Goal: Information Seeking & Learning: Check status

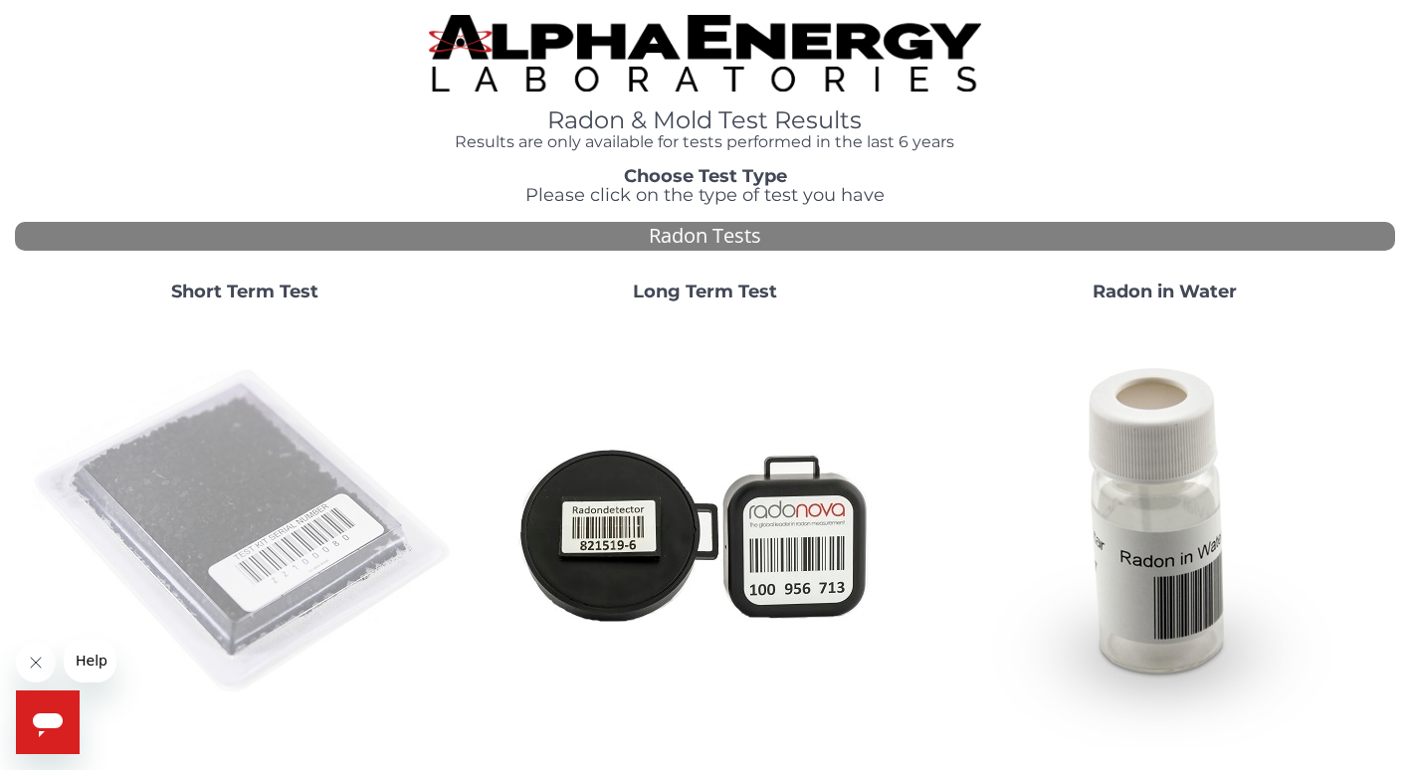
click at [248, 512] on img at bounding box center [245, 532] width 428 height 428
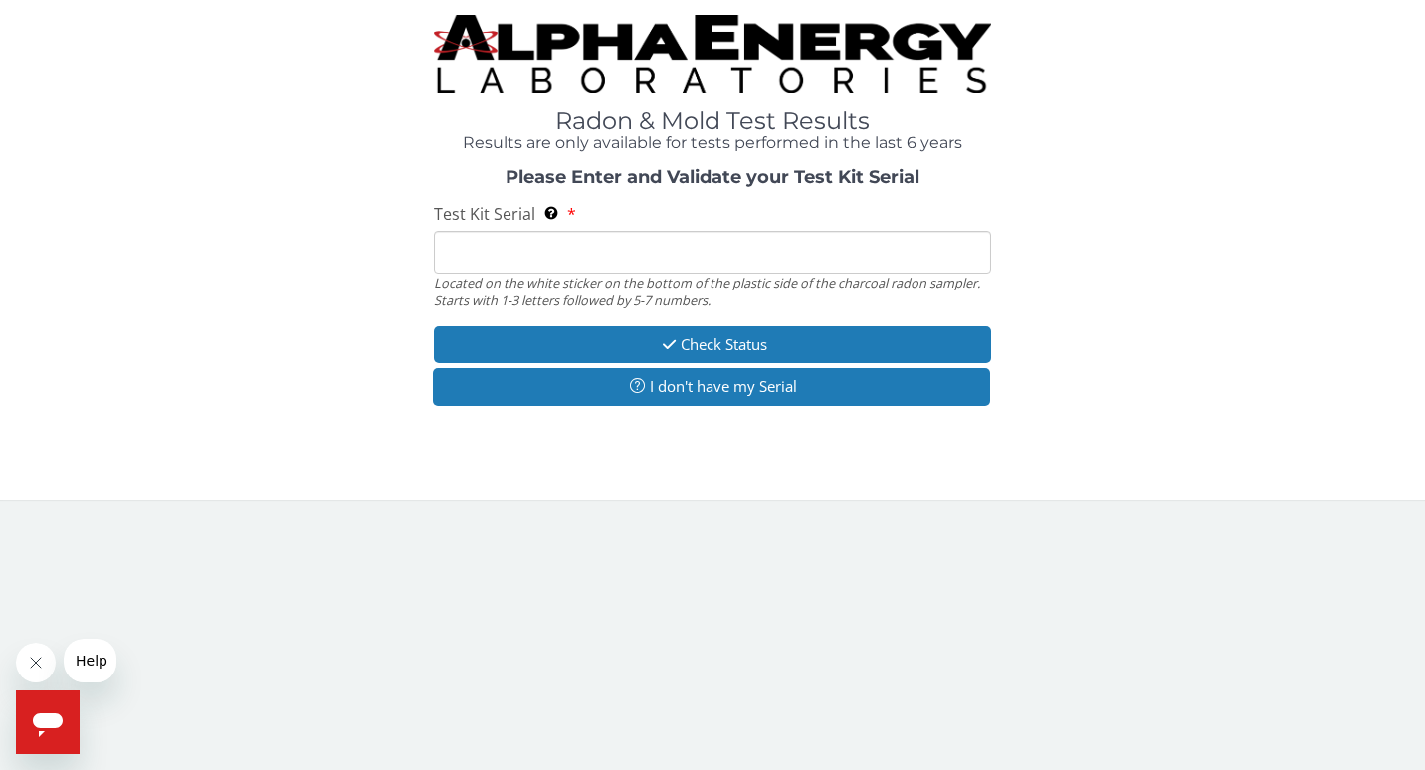
click at [440, 257] on input "Test Kit Serial Located on the white sticker on the bottom of the plastic side …" at bounding box center [713, 252] width 558 height 43
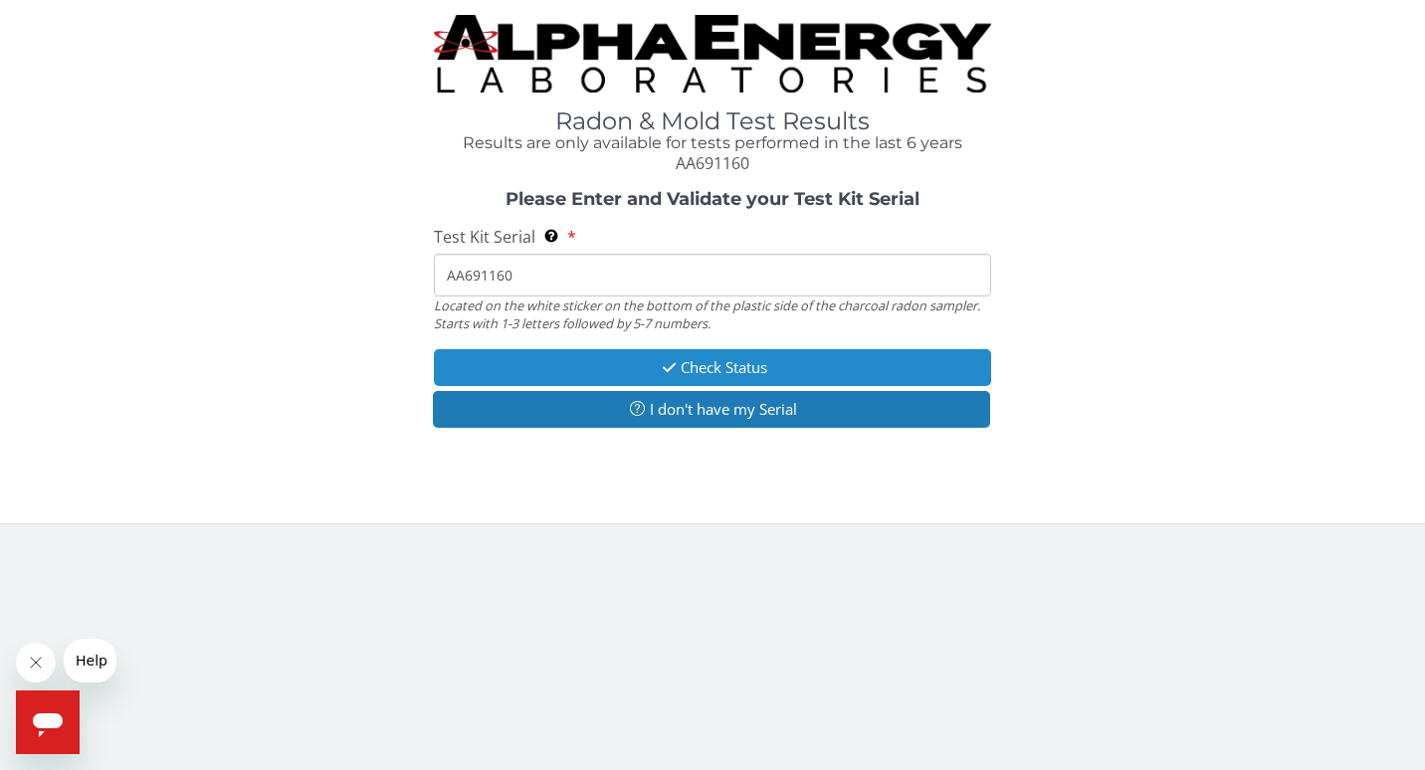
type input "AA691160"
click at [620, 363] on button "Check Status" at bounding box center [713, 367] width 558 height 37
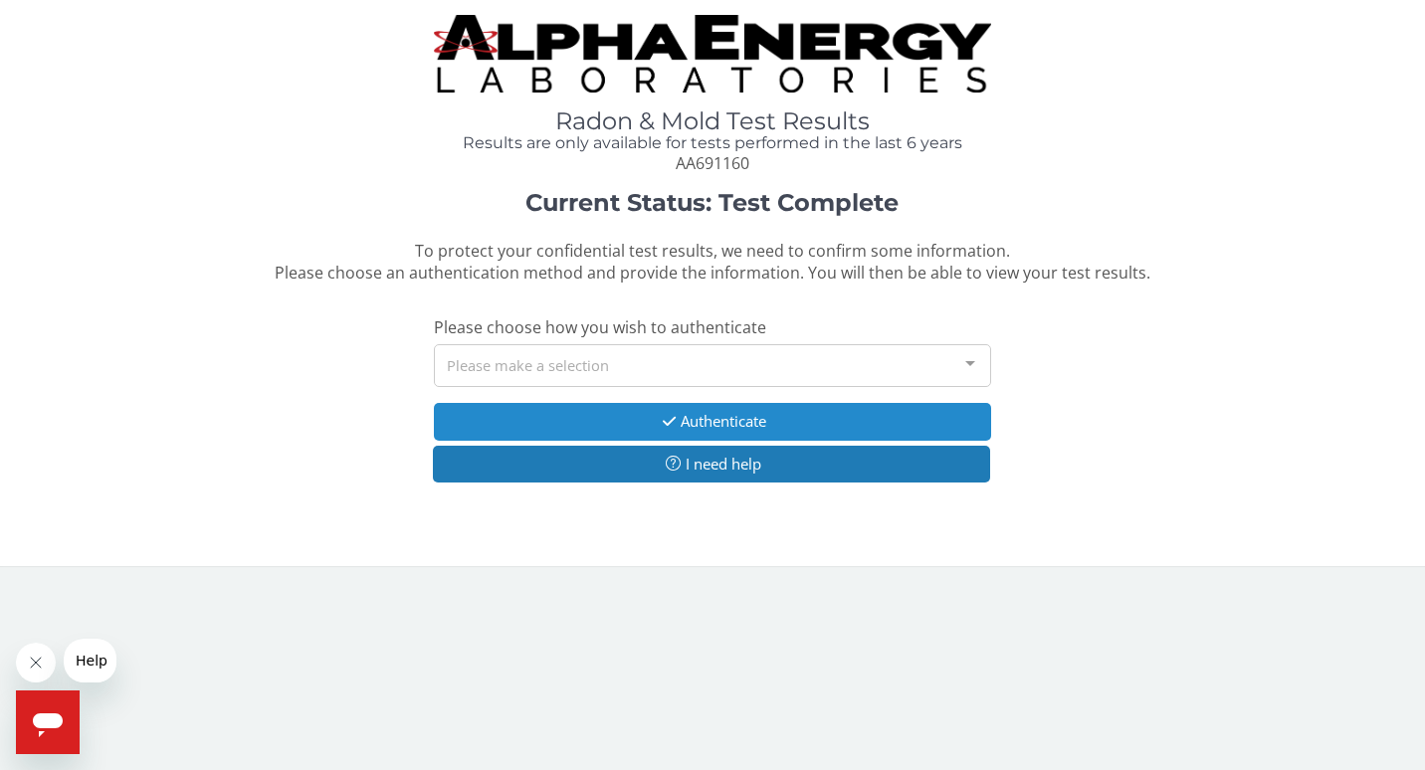
click at [506, 414] on button "Authenticate" at bounding box center [713, 421] width 558 height 37
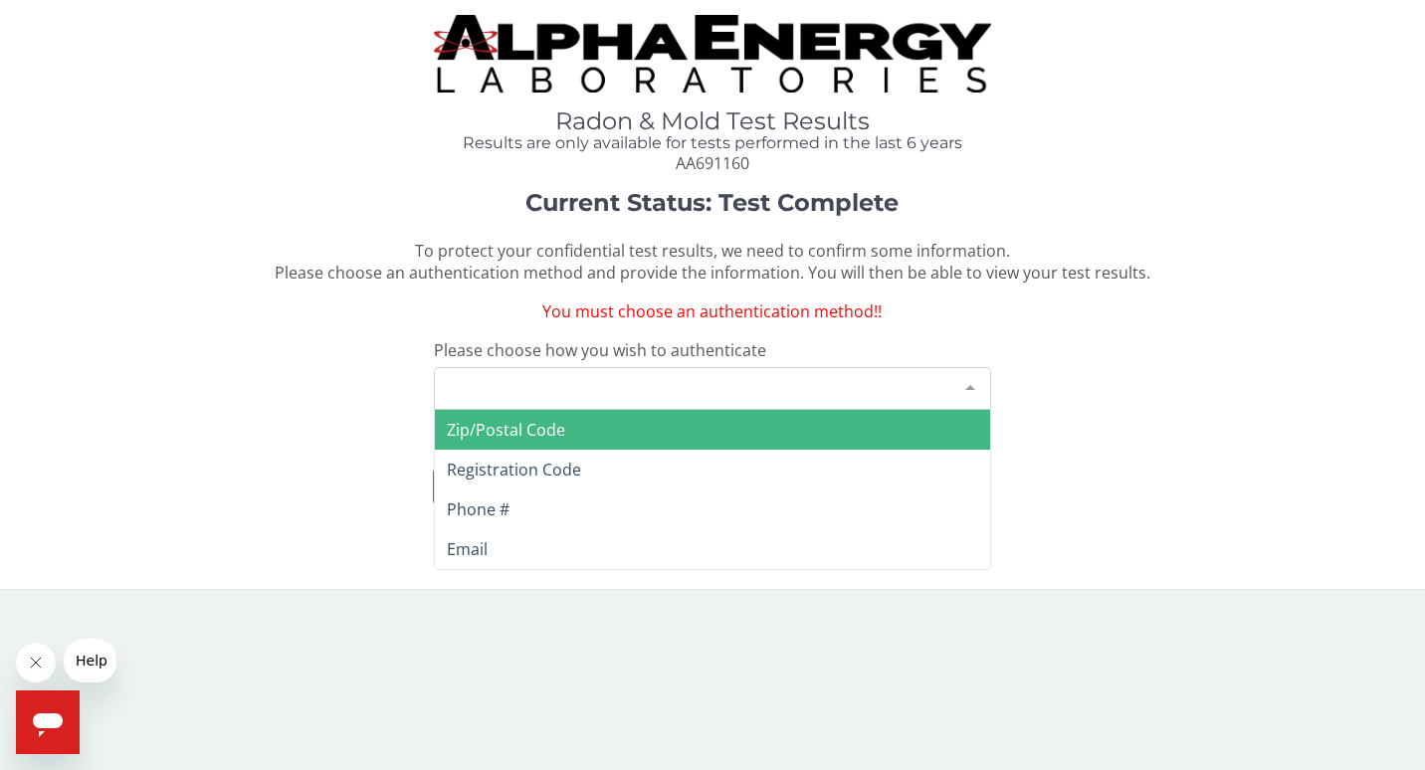
click at [974, 385] on div at bounding box center [970, 387] width 40 height 38
click at [587, 422] on span "Zip/Postal Code" at bounding box center [713, 430] width 556 height 40
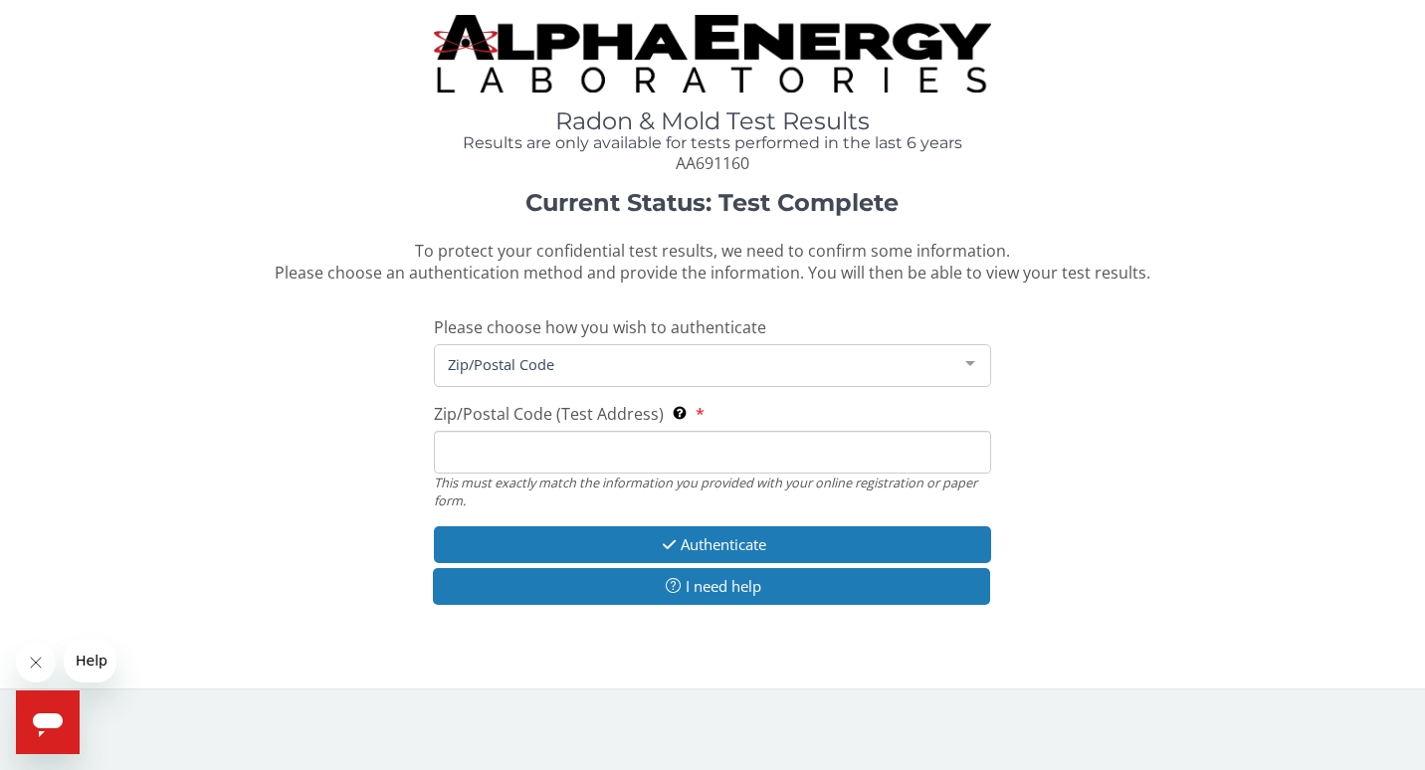
click at [448, 459] on input "Zip/Postal Code (Test Address) This must exactly match the information you prov…" at bounding box center [713, 452] width 558 height 43
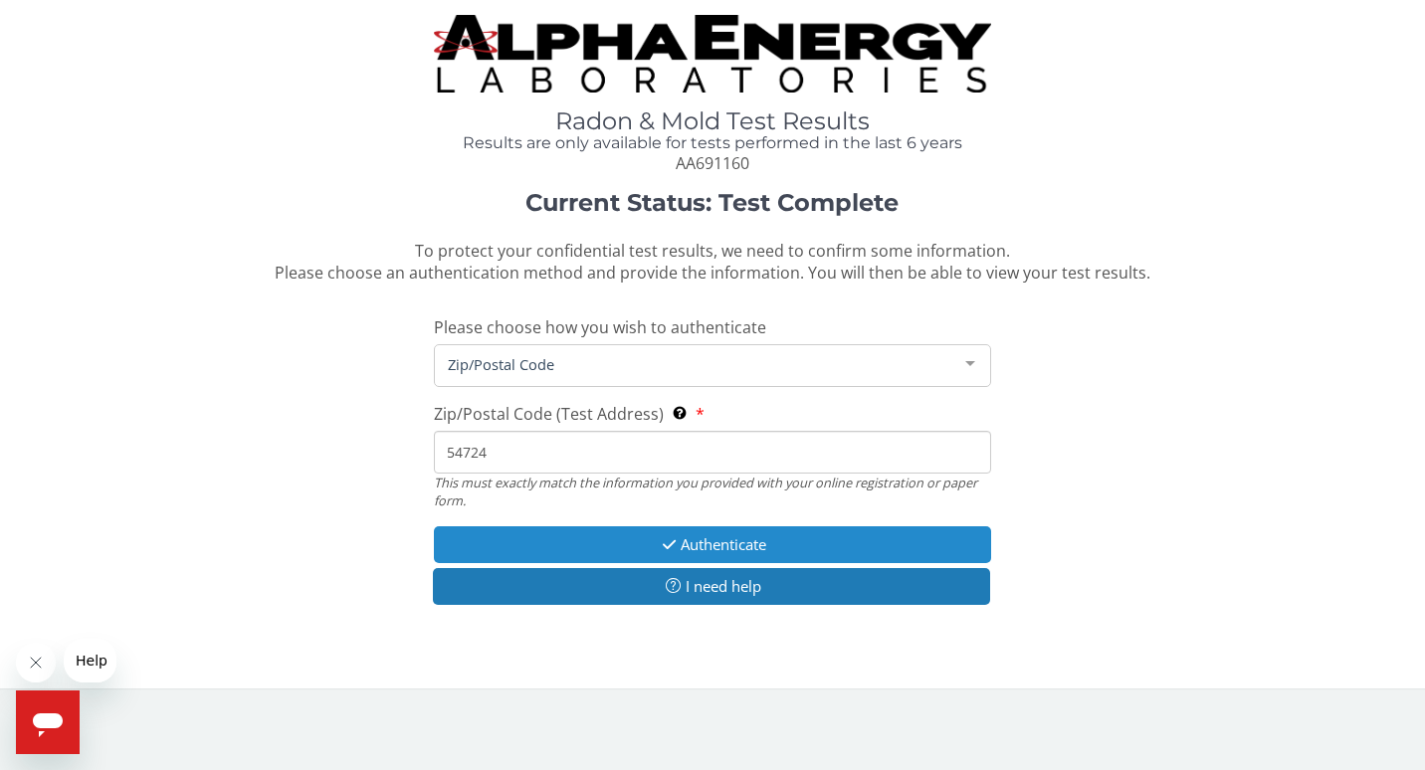
type input "54724"
click at [813, 533] on button "Authenticate" at bounding box center [713, 544] width 558 height 37
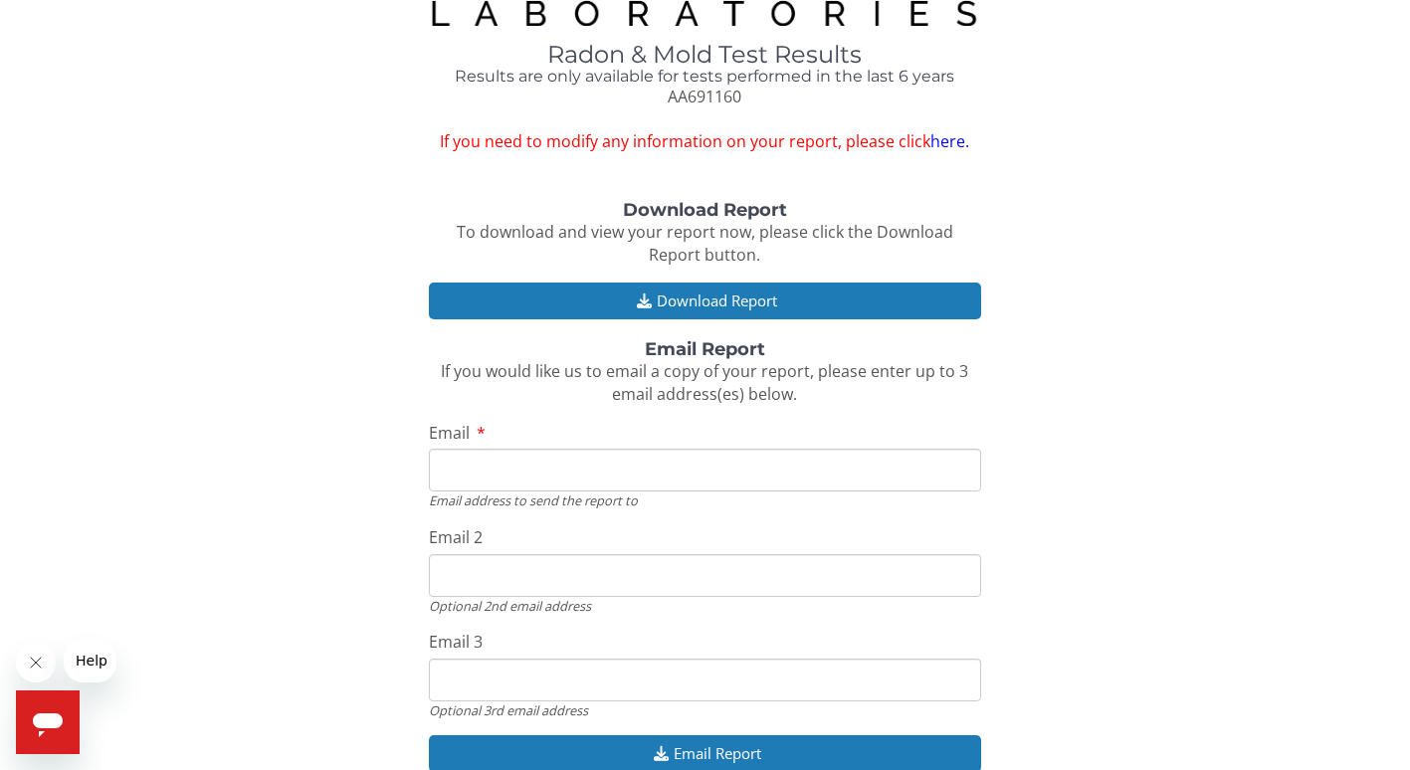
scroll to position [100, 0]
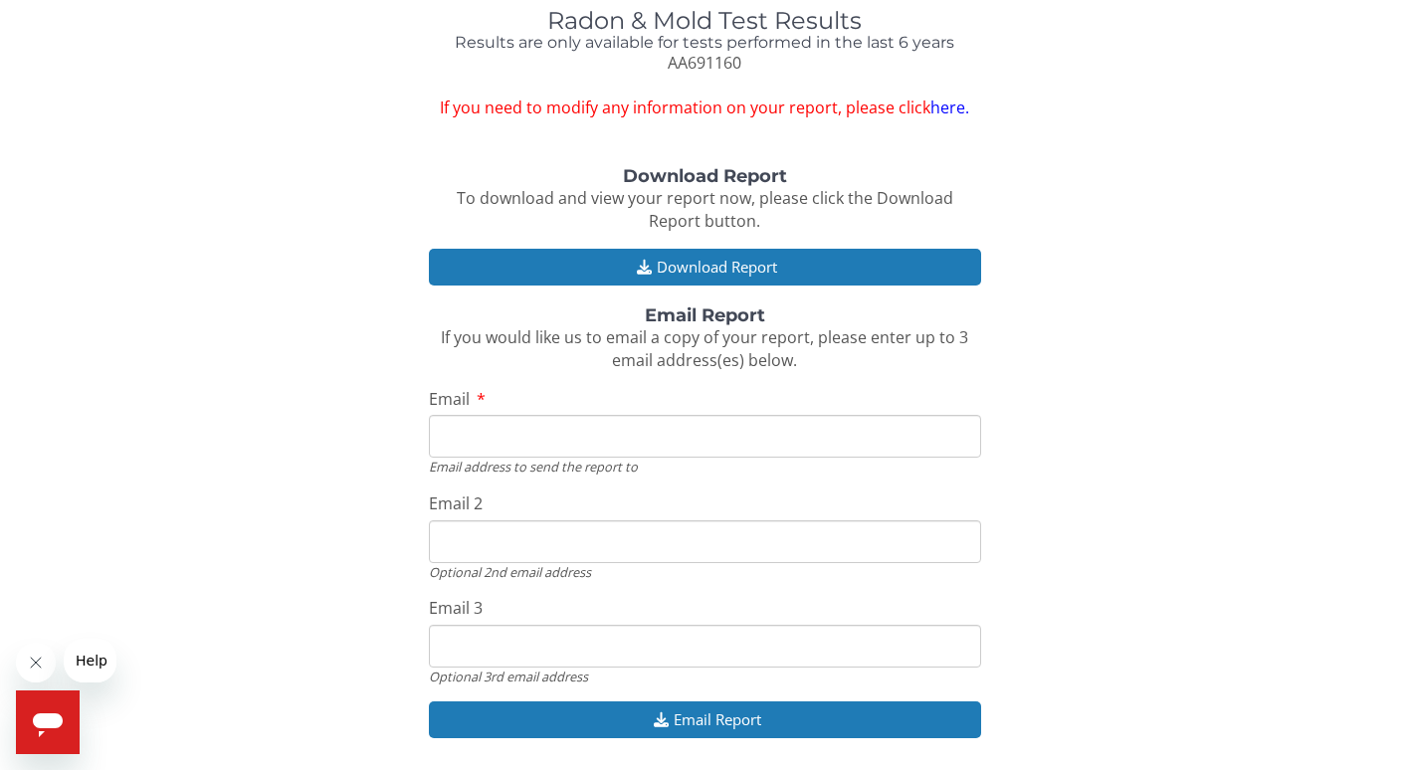
click at [445, 442] on input "Email" at bounding box center [705, 436] width 552 height 43
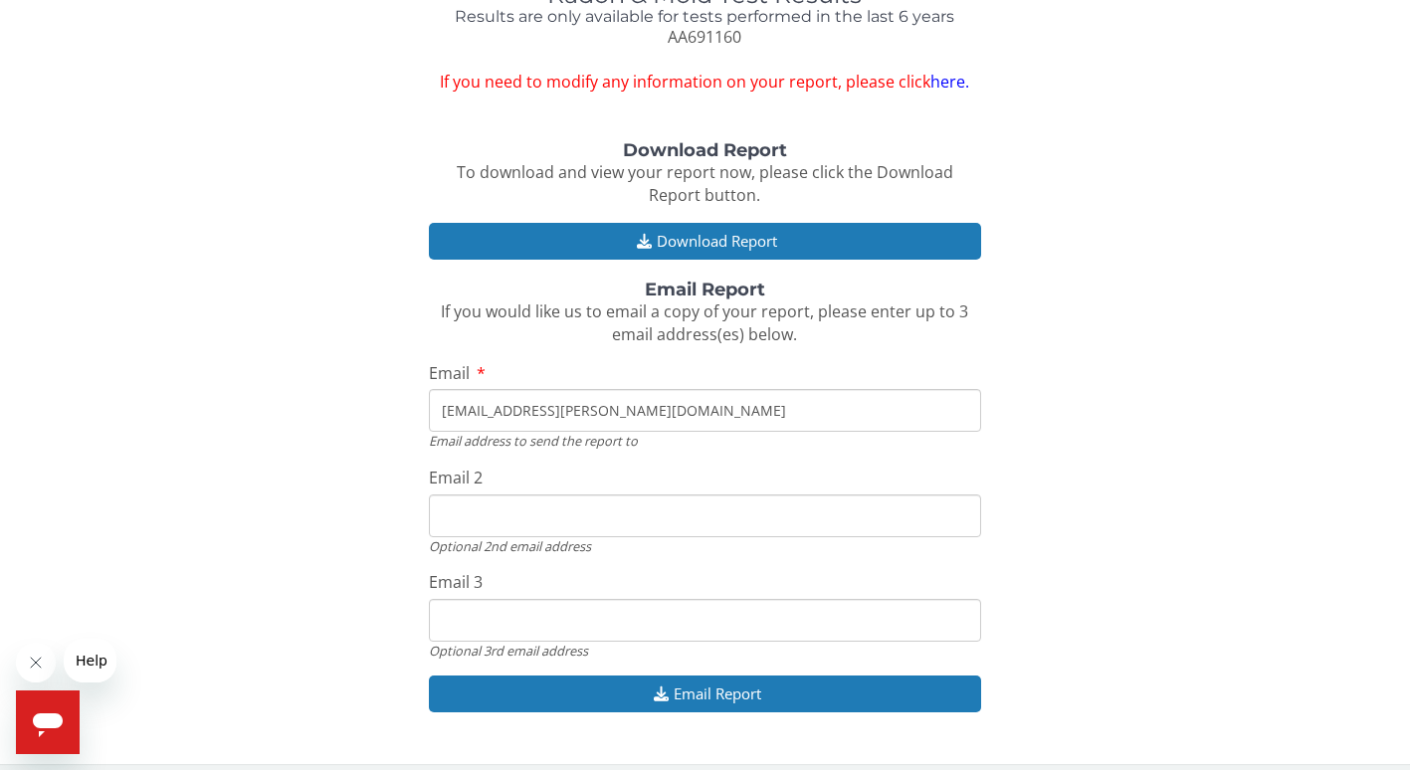
scroll to position [139, 0]
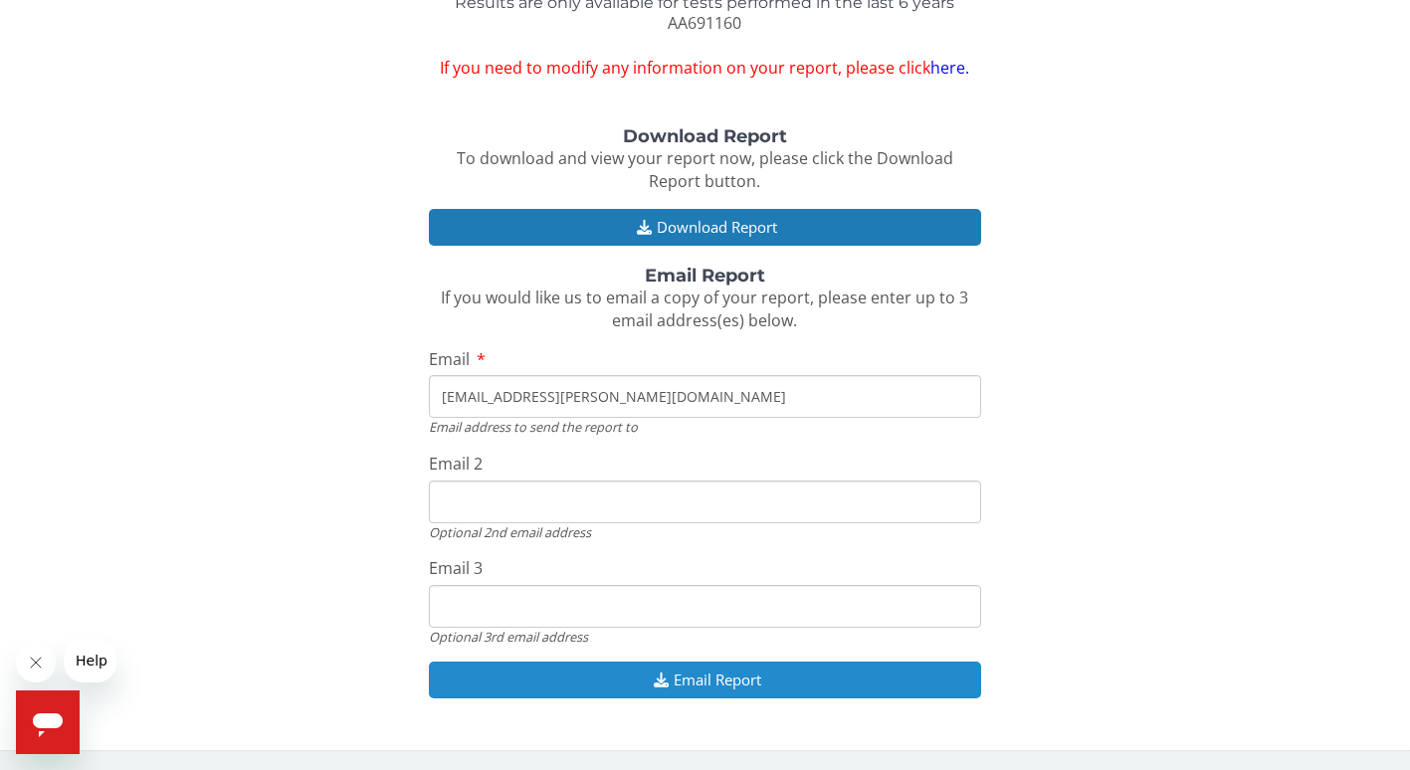
type input "[EMAIL_ADDRESS][PERSON_NAME][DOMAIN_NAME]"
click at [714, 672] on button "Email Report" at bounding box center [705, 680] width 552 height 37
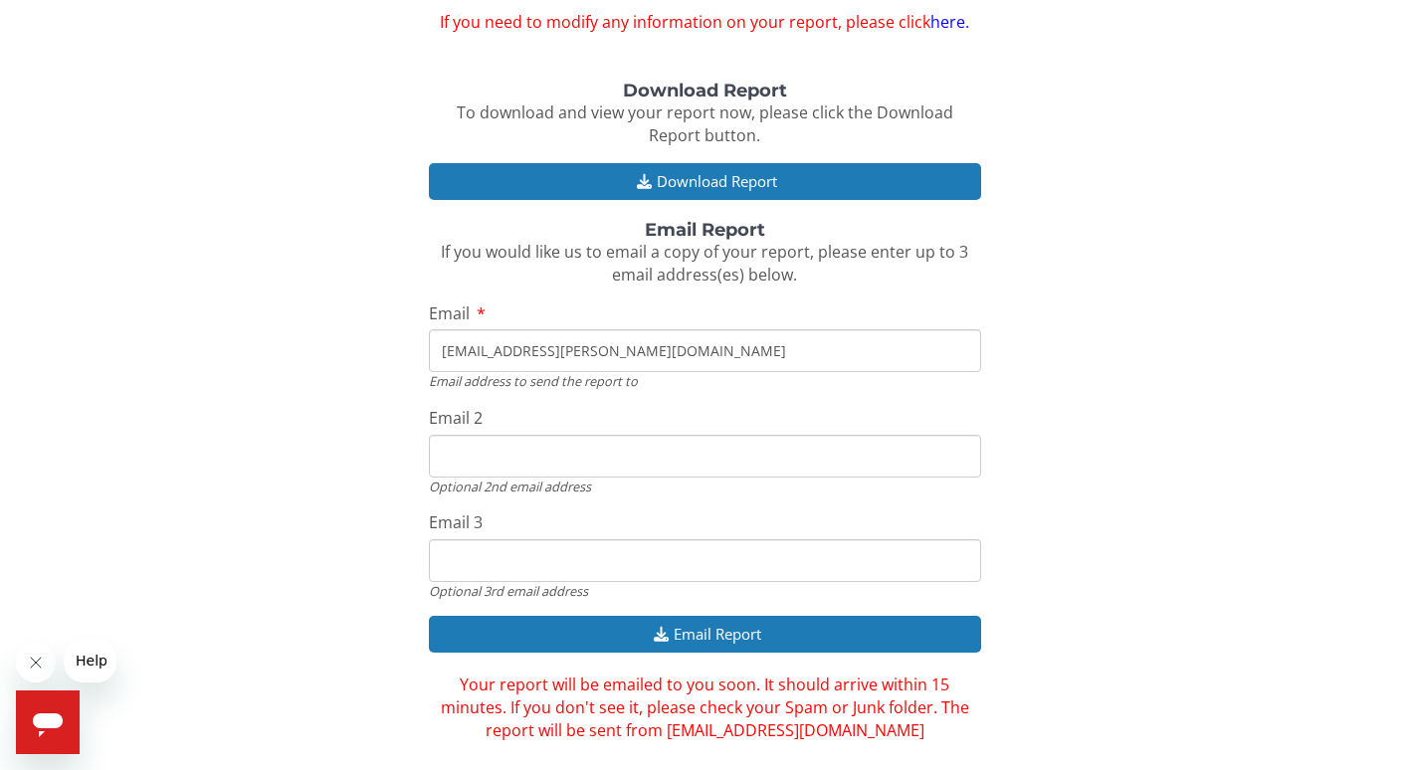
scroll to position [208, 0]
